Goal: Task Accomplishment & Management: Complete application form

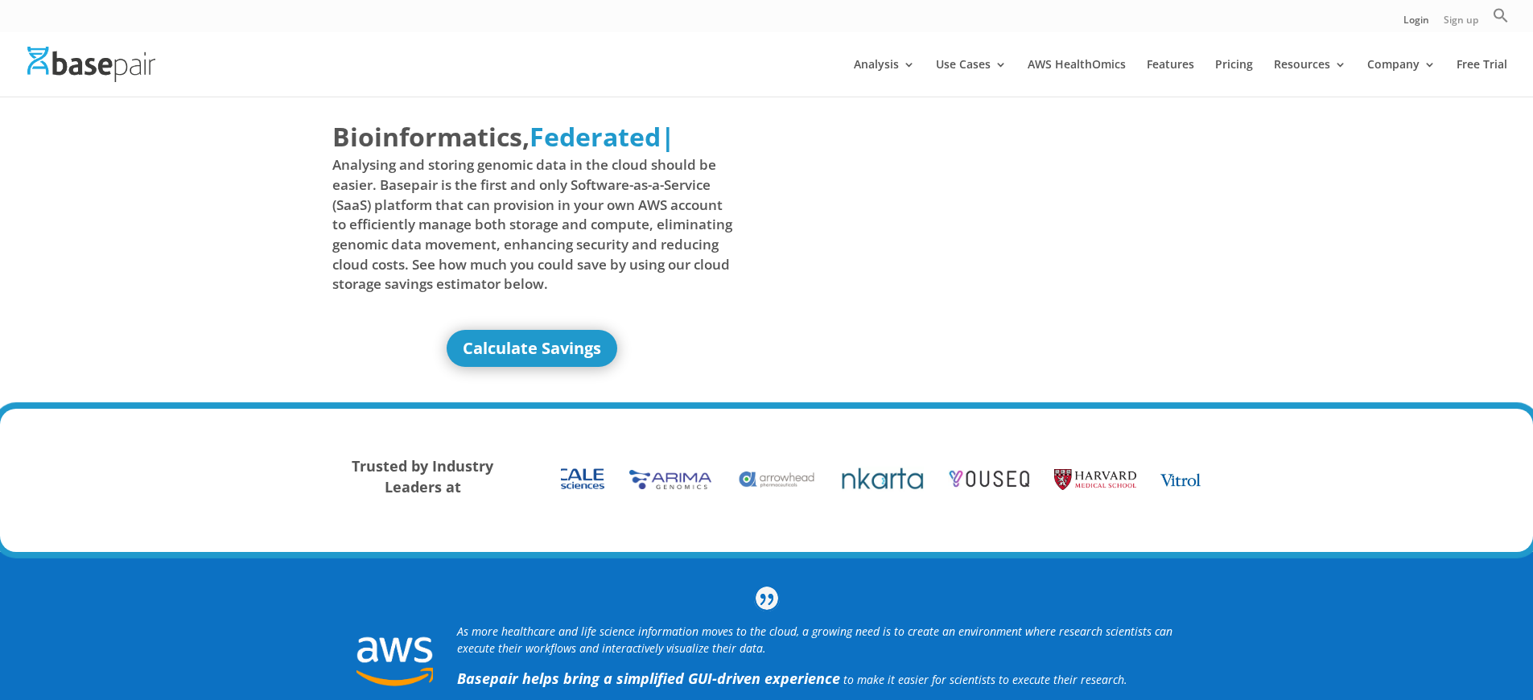
click at [1460, 23] on link "Sign up" at bounding box center [1461, 23] width 35 height 17
click at [1416, 23] on link "Login" at bounding box center [1416, 23] width 26 height 17
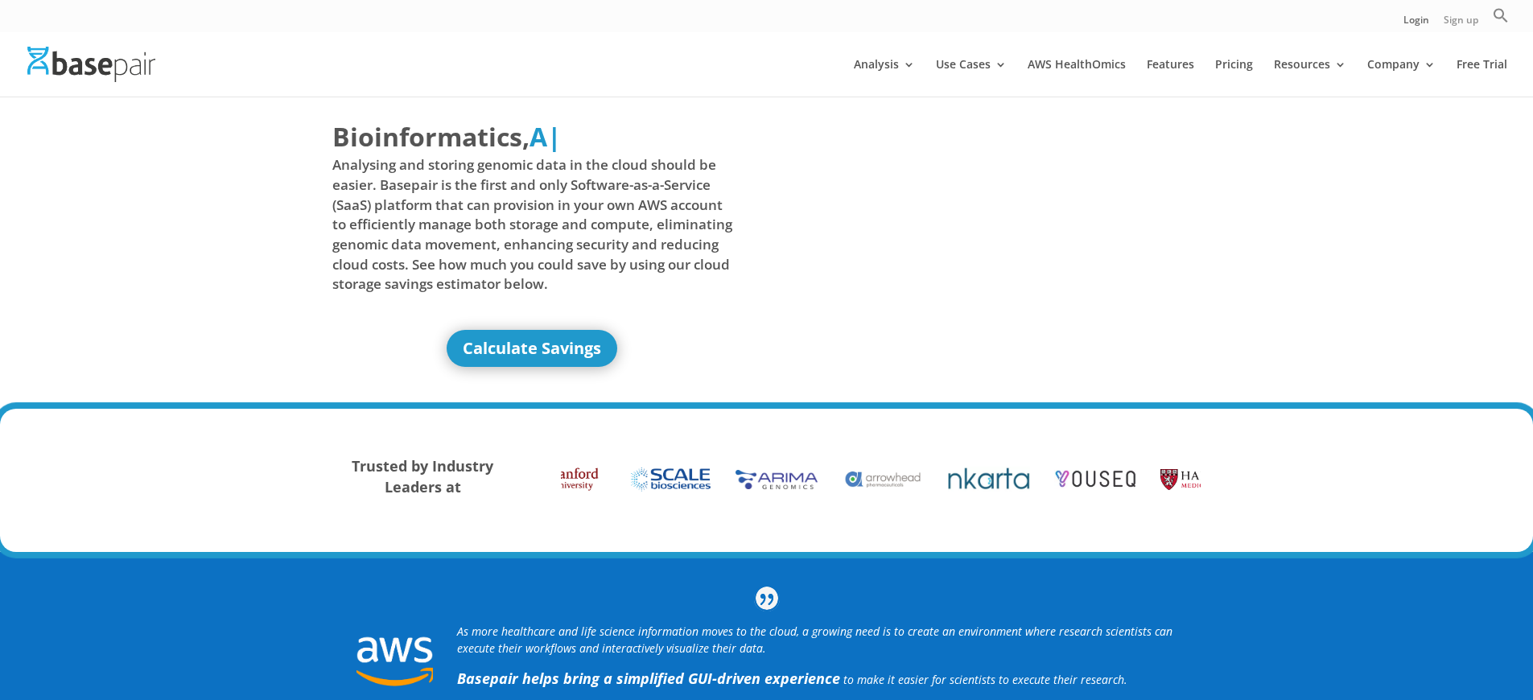
click at [1460, 23] on link "Sign up" at bounding box center [1461, 23] width 35 height 17
click at [1416, 23] on link "Login" at bounding box center [1416, 23] width 26 height 17
click at [1460, 23] on link "Sign up" at bounding box center [1461, 23] width 35 height 17
click at [1416, 23] on link "Login" at bounding box center [1416, 23] width 26 height 17
click at [1460, 23] on link "Sign up" at bounding box center [1461, 23] width 35 height 17
